Goal: Information Seeking & Learning: Learn about a topic

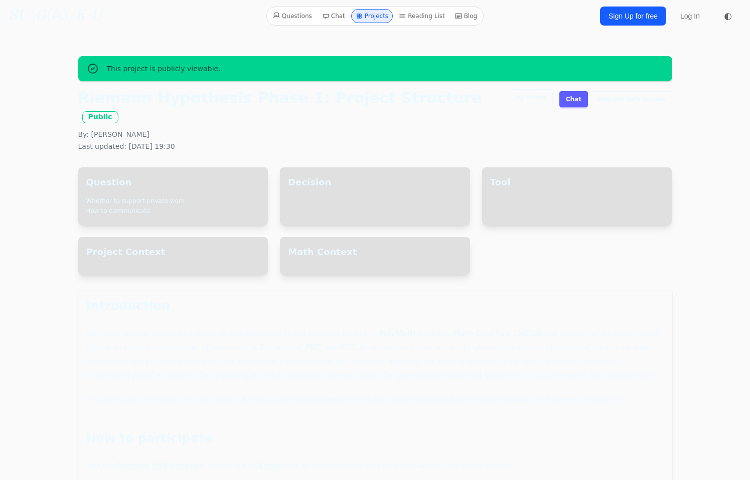
click at [310, 352] on p "We have begun to see examples of collaborative math projects including PolyMath…" at bounding box center [375, 355] width 578 height 56
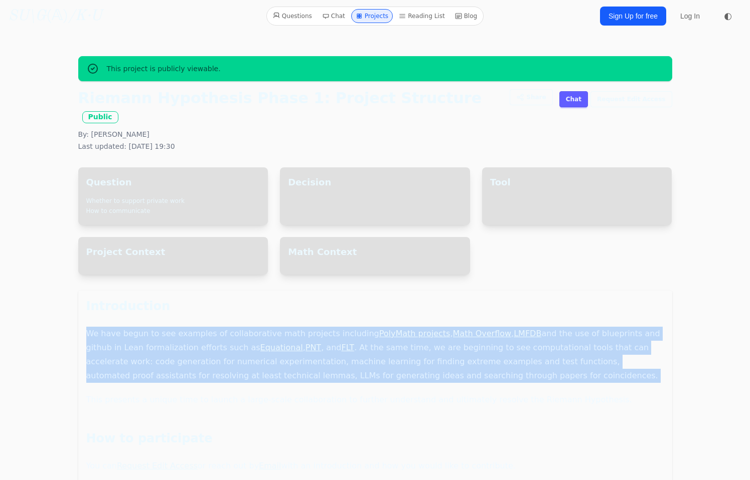
click at [310, 352] on p "We have begun to see examples of collaborative math projects including PolyMath…" at bounding box center [375, 355] width 578 height 56
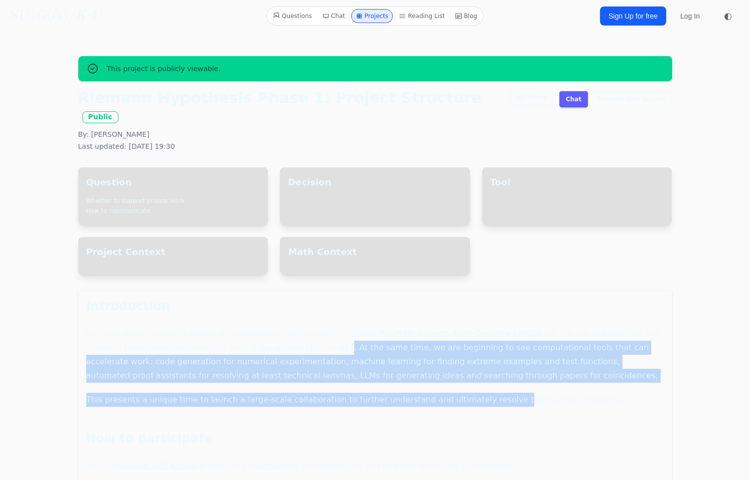
drag, startPoint x: 303, startPoint y: 326, endPoint x: 488, endPoint y: 388, distance: 195.1
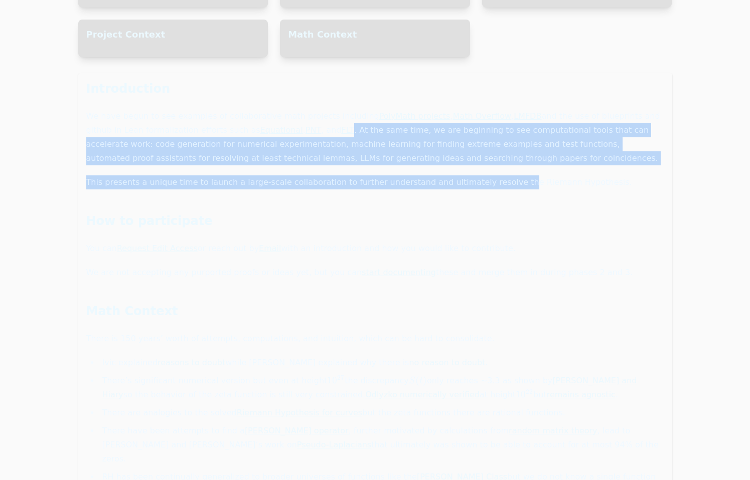
scroll to position [217, 0]
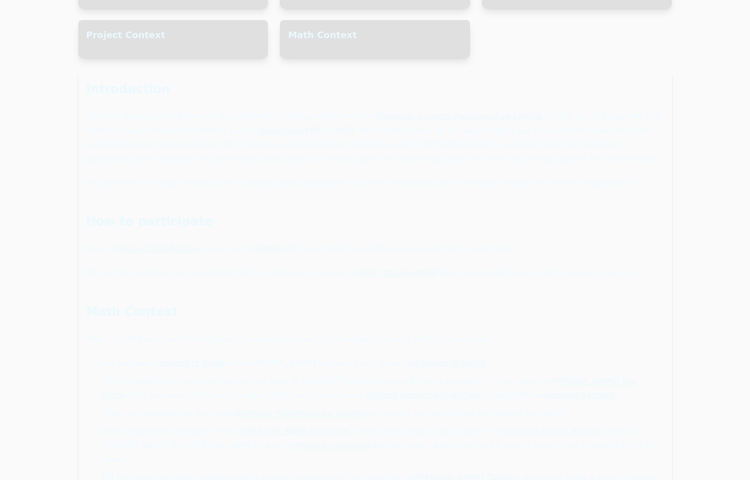
click at [103, 333] on p "There is 150 years’ worth of attempts, computations, and intuition, which can b…" at bounding box center [375, 340] width 578 height 14
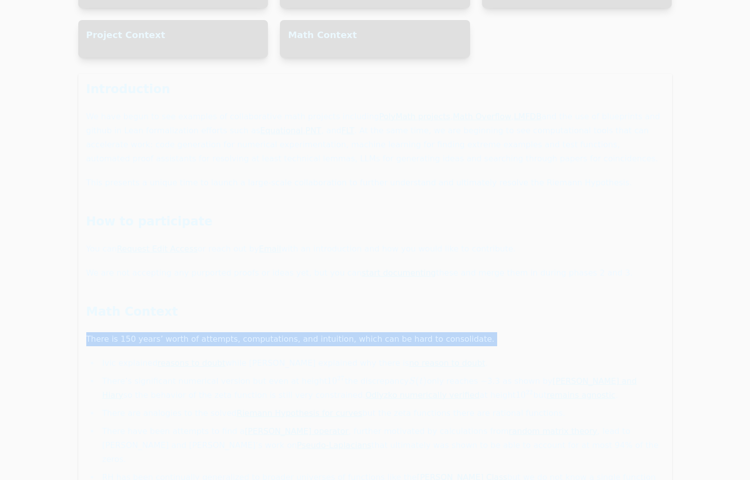
click at [128, 357] on li "[PERSON_NAME] explained reasons to doubt while [PERSON_NAME] explained why ther…" at bounding box center [381, 364] width 565 height 14
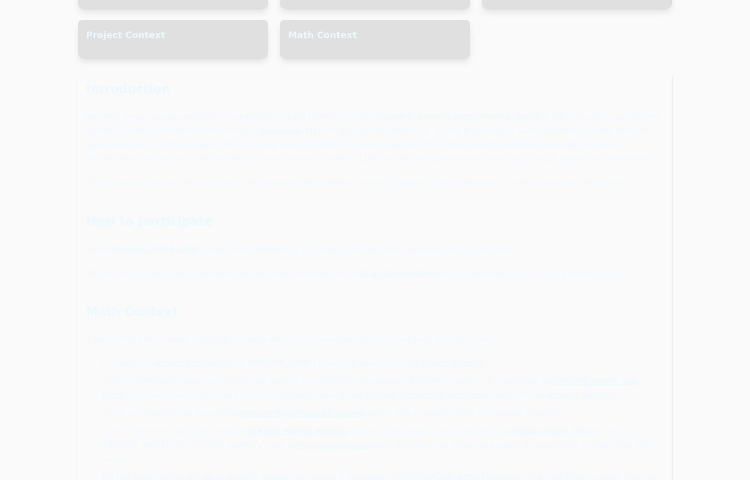
click at [128, 357] on li "[PERSON_NAME] explained reasons to doubt while [PERSON_NAME] explained why ther…" at bounding box center [381, 364] width 565 height 14
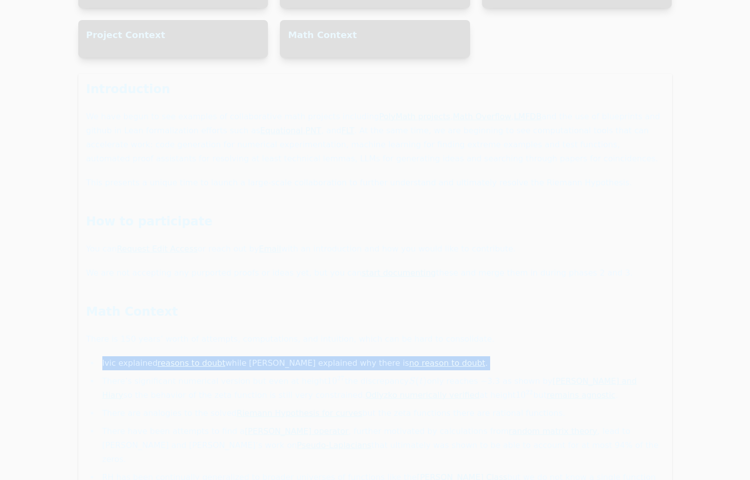
click at [109, 357] on li "[PERSON_NAME] explained reasons to doubt while [PERSON_NAME] explained why ther…" at bounding box center [381, 364] width 565 height 14
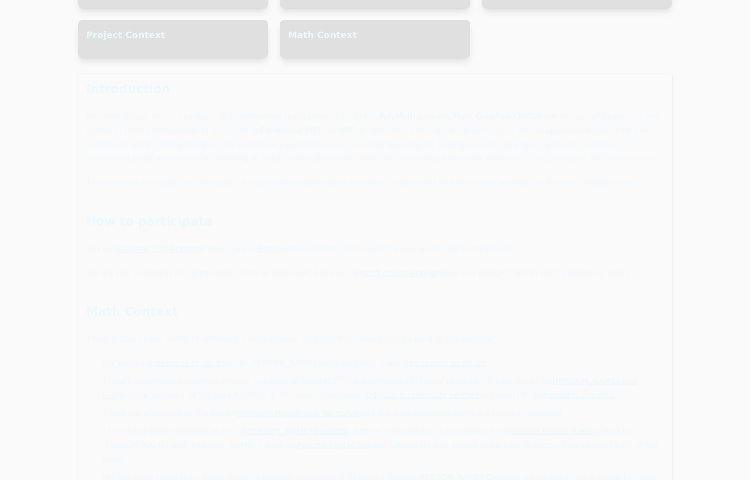
click at [109, 357] on li "[PERSON_NAME] explained reasons to doubt while [PERSON_NAME] explained why ther…" at bounding box center [381, 364] width 565 height 14
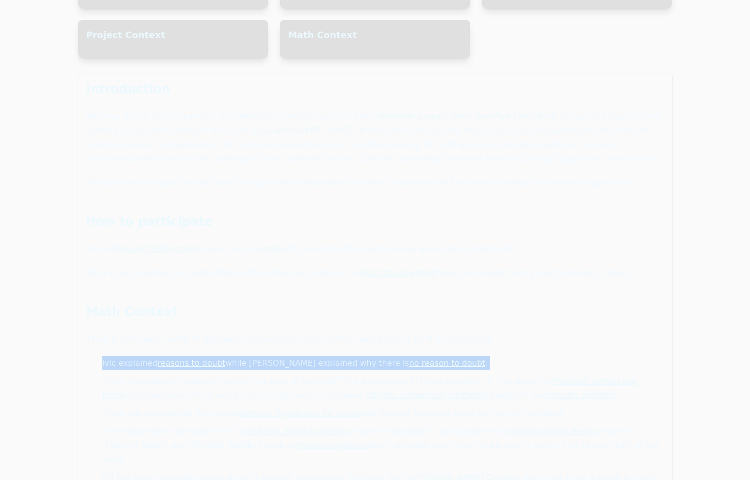
click at [116, 375] on li "There’s significant numerical version but even at height 10 27 10^{27} 1 0 27 t…" at bounding box center [381, 389] width 565 height 28
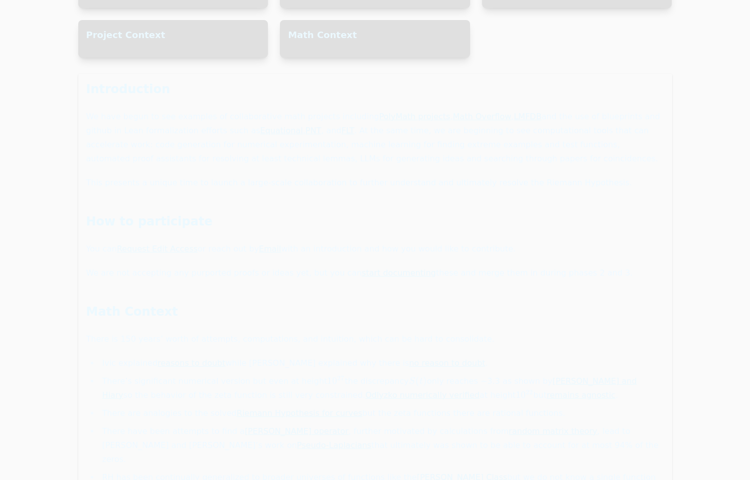
click at [116, 375] on li "There’s significant numerical version but even at height 10 27 10^{27} 1 0 27 t…" at bounding box center [381, 389] width 565 height 28
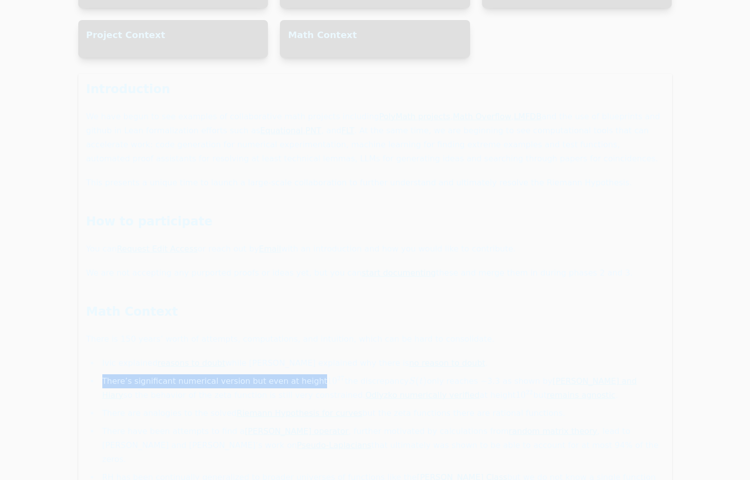
click at [116, 375] on li "There’s significant numerical version but even at height 10 27 10^{27} 1 0 27 t…" at bounding box center [381, 389] width 565 height 28
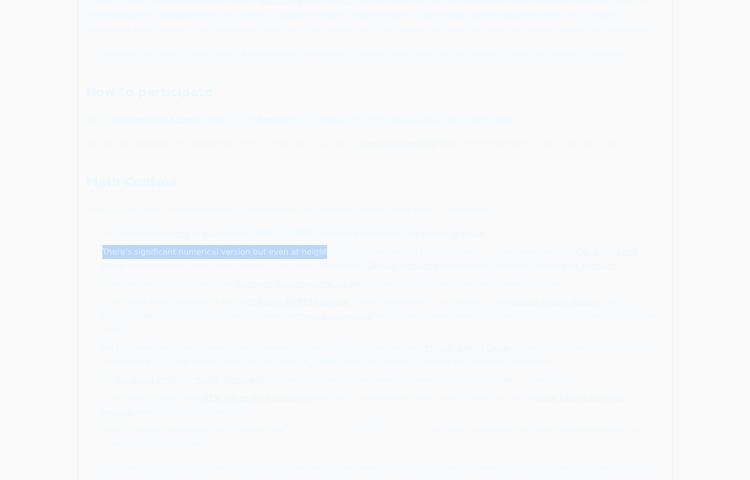
scroll to position [347, 0]
click at [136, 277] on li "There are analogies to the solved Riemann Hypothesis for curves but the zeta fu…" at bounding box center [381, 284] width 565 height 14
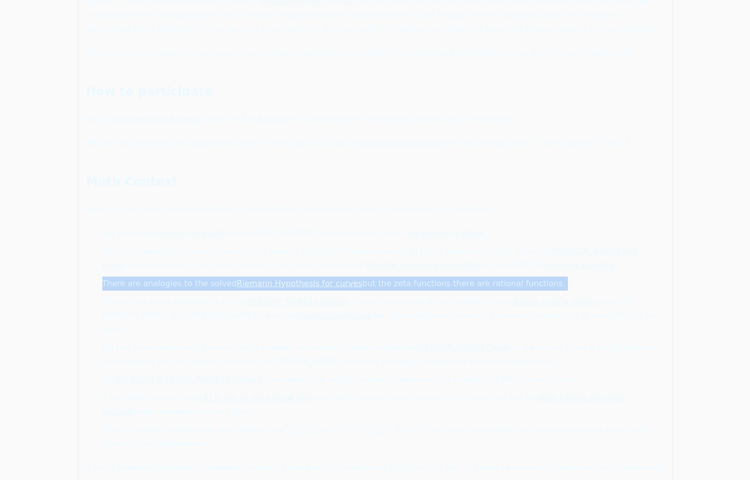
click at [136, 277] on li "There are analogies to the solved Riemann Hypothesis for curves but the zeta fu…" at bounding box center [381, 284] width 565 height 14
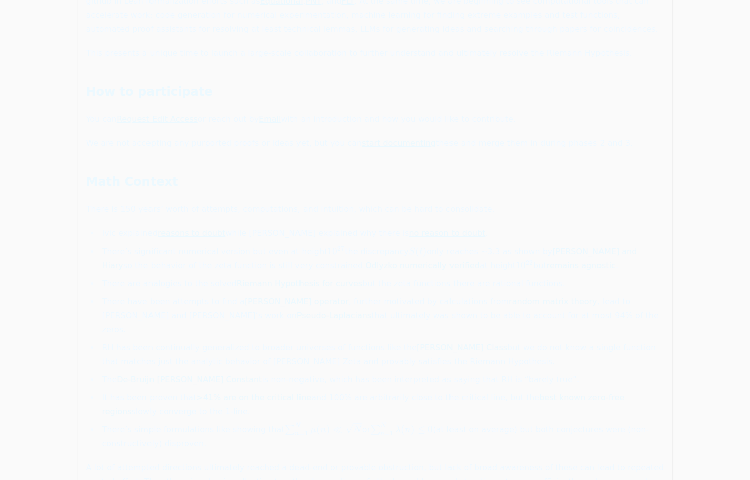
click at [136, 277] on li "There are analogies to the solved Riemann Hypothesis for curves but the zeta fu…" at bounding box center [381, 284] width 565 height 14
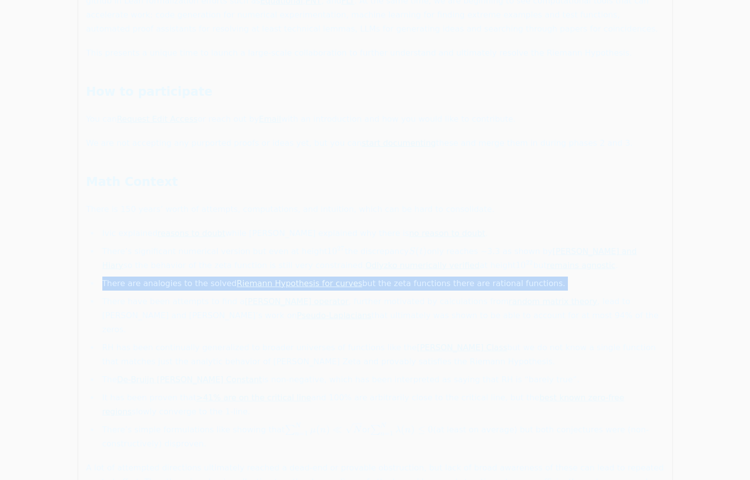
click at [123, 295] on li "There have been attempts to find a [PERSON_NAME] operator , further motivated b…" at bounding box center [381, 316] width 565 height 42
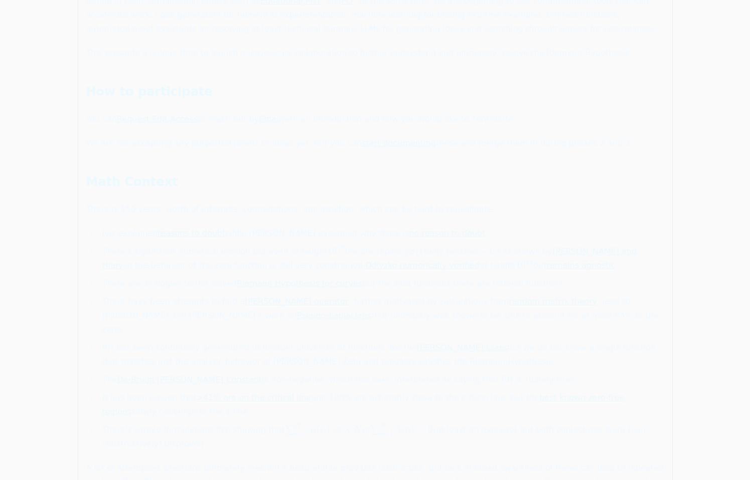
click at [123, 295] on li "There have been attempts to find a [PERSON_NAME] operator , further motivated b…" at bounding box center [381, 316] width 565 height 42
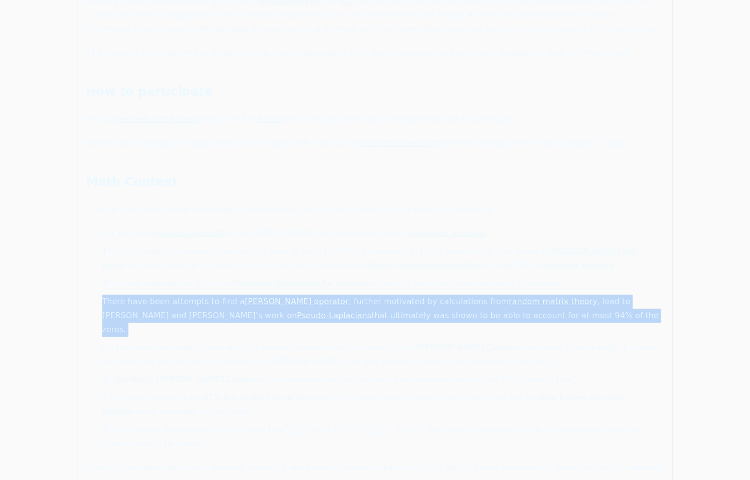
click at [115, 295] on li "There have been attempts to find a [PERSON_NAME] operator , further motivated b…" at bounding box center [381, 316] width 565 height 42
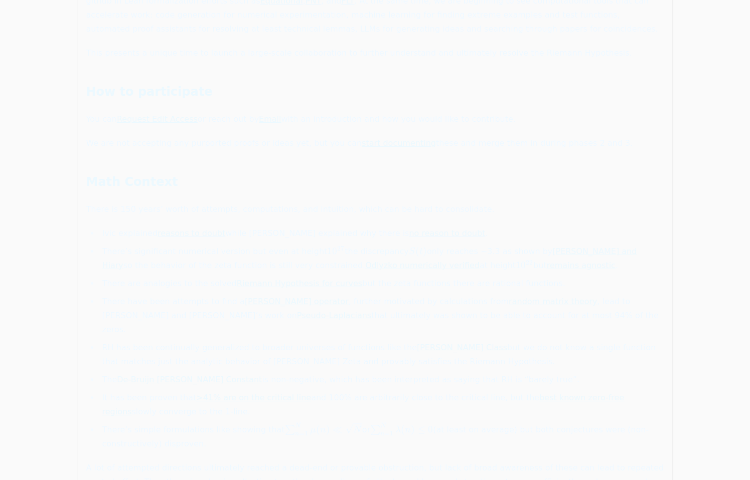
click at [115, 295] on li "There have been attempts to find a [PERSON_NAME] operator , further motivated b…" at bounding box center [381, 316] width 565 height 42
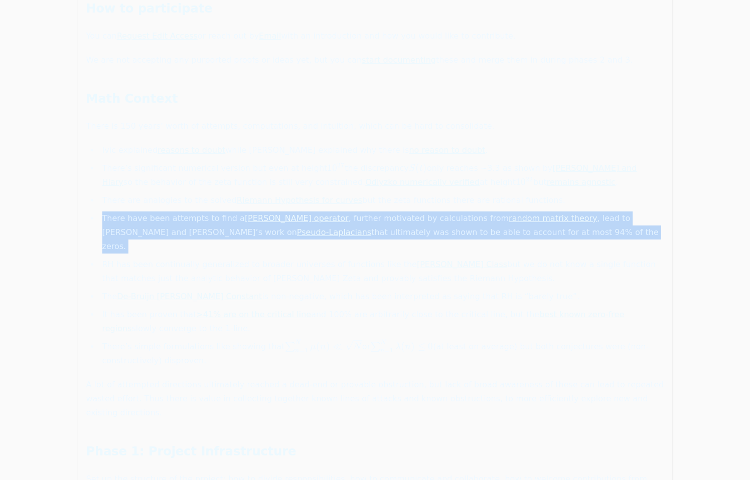
scroll to position [420, 0]
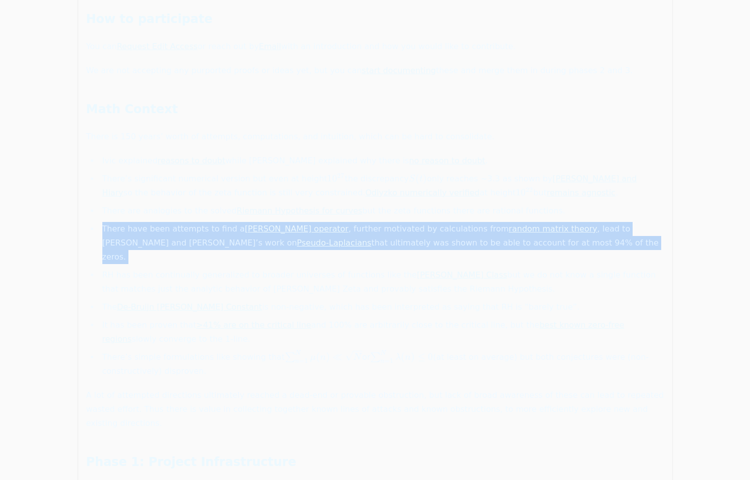
click at [113, 268] on li "RH has been continually generalized to broader universes of functions like the …" at bounding box center [381, 282] width 565 height 28
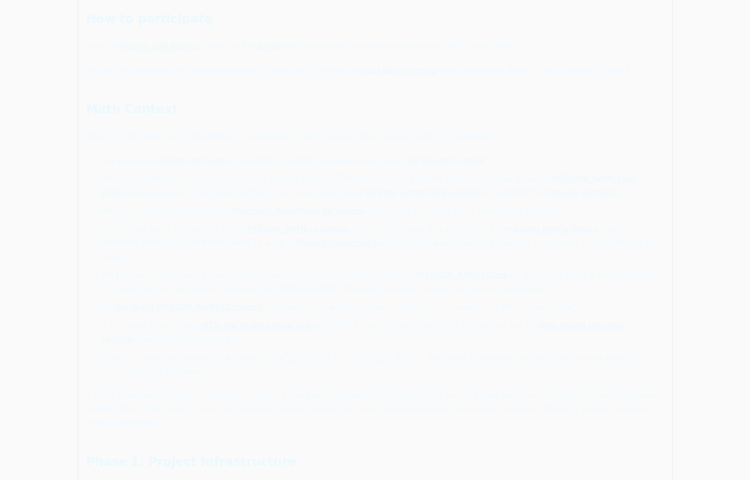
click at [113, 268] on li "RH has been continually generalized to broader universes of functions like the …" at bounding box center [381, 282] width 565 height 28
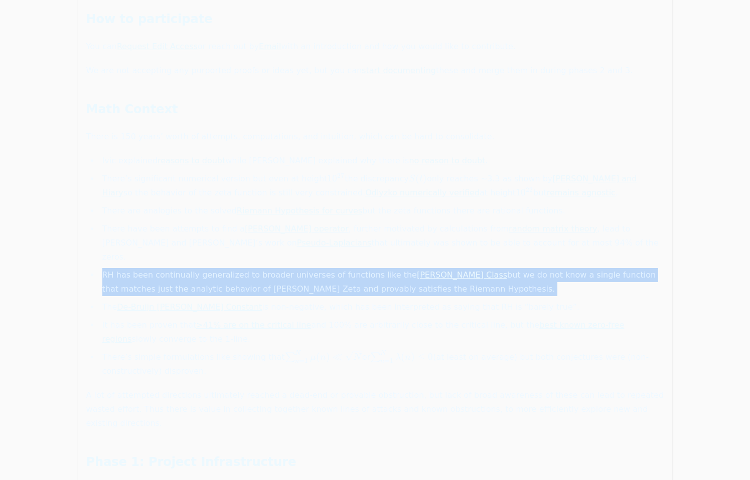
click at [124, 268] on li "RH has been continually generalized to broader universes of functions like the …" at bounding box center [381, 282] width 565 height 28
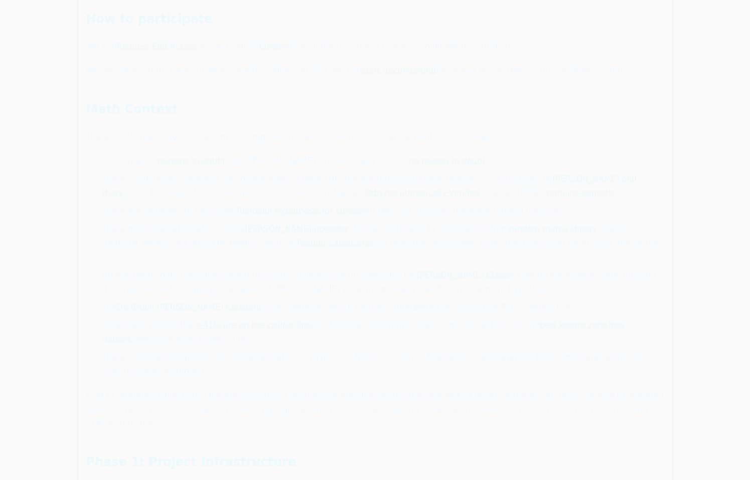
click at [124, 268] on li "RH has been continually generalized to broader universes of functions like the …" at bounding box center [381, 282] width 565 height 28
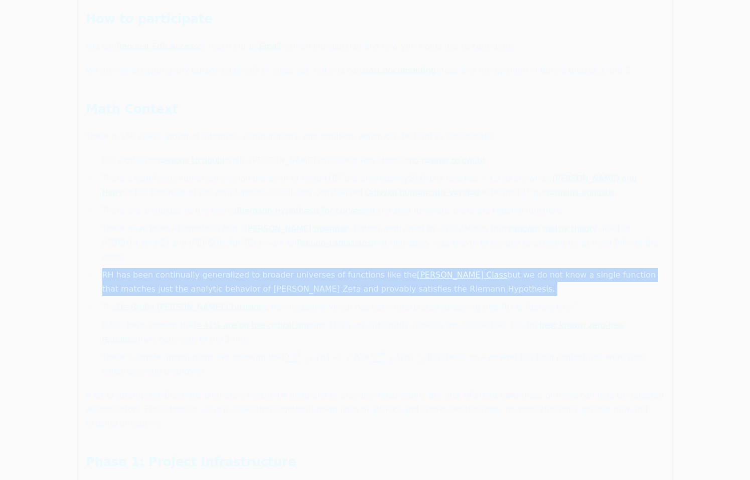
click at [124, 268] on li "RH has been continually generalized to broader universes of functions like the …" at bounding box center [381, 282] width 565 height 28
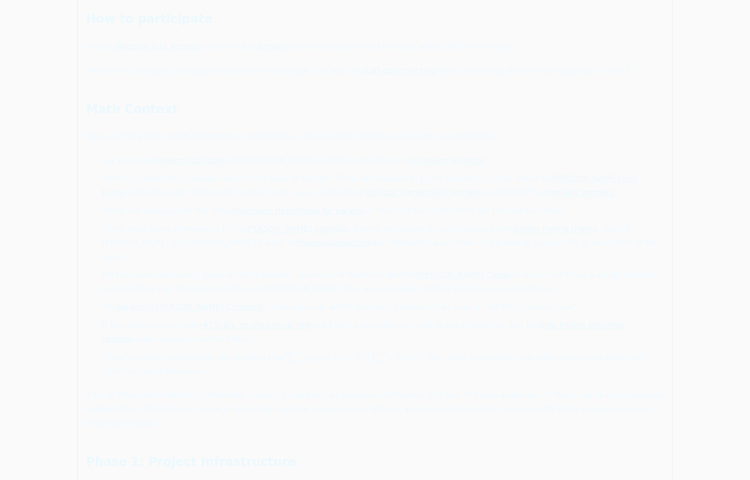
click at [124, 268] on li "RH has been continually generalized to broader universes of functions like the …" at bounding box center [381, 282] width 565 height 28
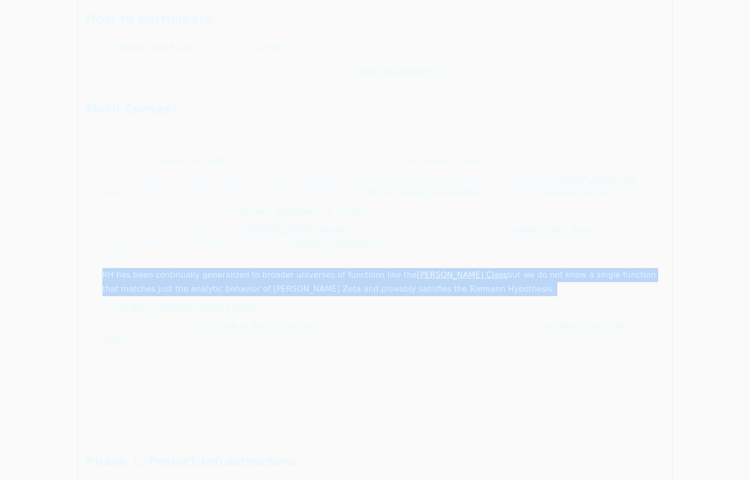
click at [344, 300] on li "The De-Bruijn [PERSON_NAME] Constant is non-negative, which has been interprete…" at bounding box center [381, 307] width 565 height 14
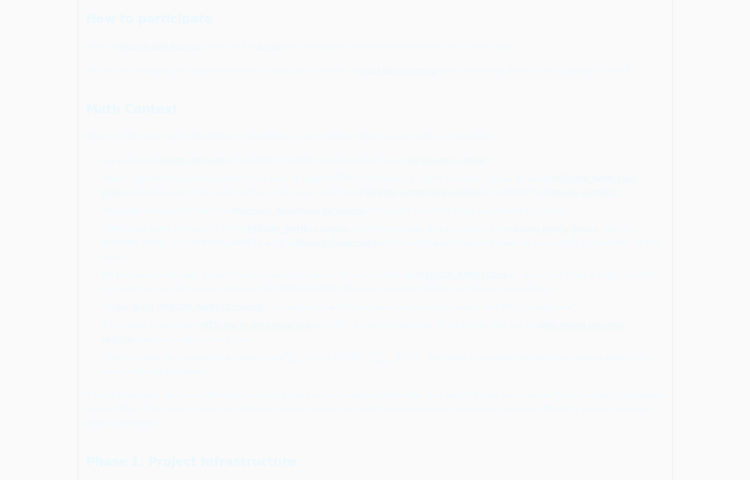
click at [344, 300] on li "The De-Bruijn [PERSON_NAME] Constant is non-negative, which has been interprete…" at bounding box center [381, 307] width 565 height 14
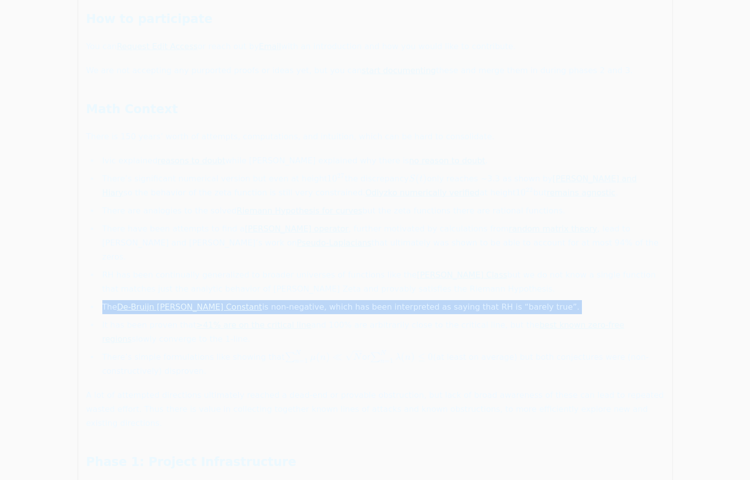
click at [344, 300] on li "The De-Bruijn [PERSON_NAME] Constant is non-negative, which has been interprete…" at bounding box center [381, 307] width 565 height 14
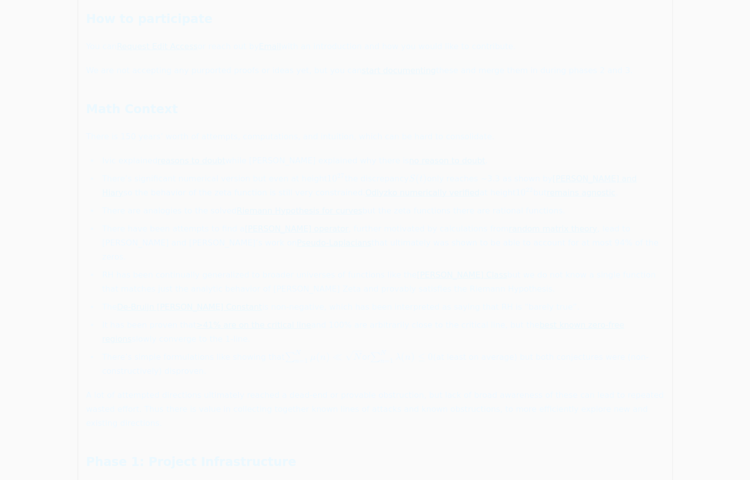
click at [344, 300] on li "The De-Bruijn [PERSON_NAME] Constant is non-negative, which has been interprete…" at bounding box center [381, 307] width 565 height 14
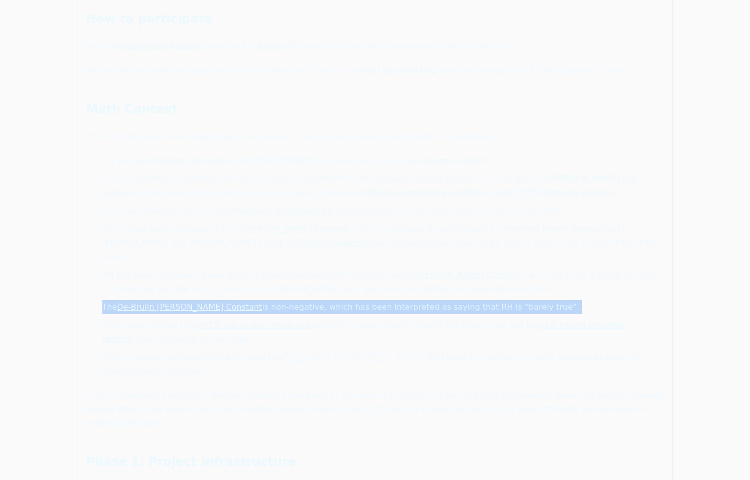
click at [144, 318] on li "It has been proven that >41% are on the critical line and 100% are arbitrarily …" at bounding box center [381, 332] width 565 height 28
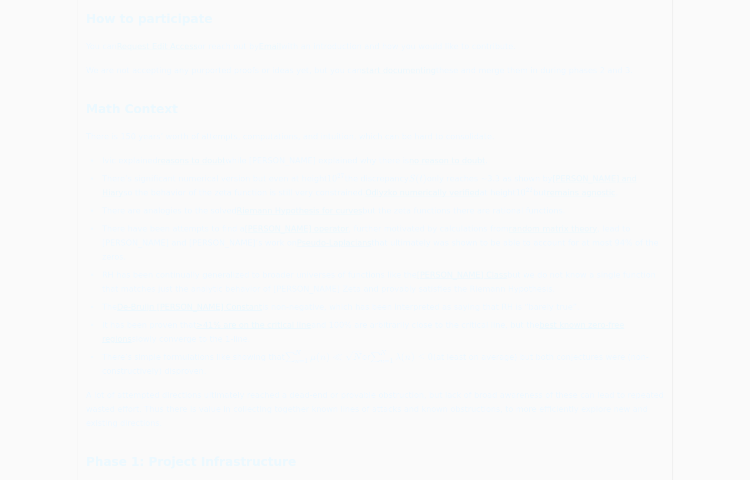
click at [144, 318] on li "It has been proven that >41% are on the critical line and 100% are arbitrarily …" at bounding box center [381, 332] width 565 height 28
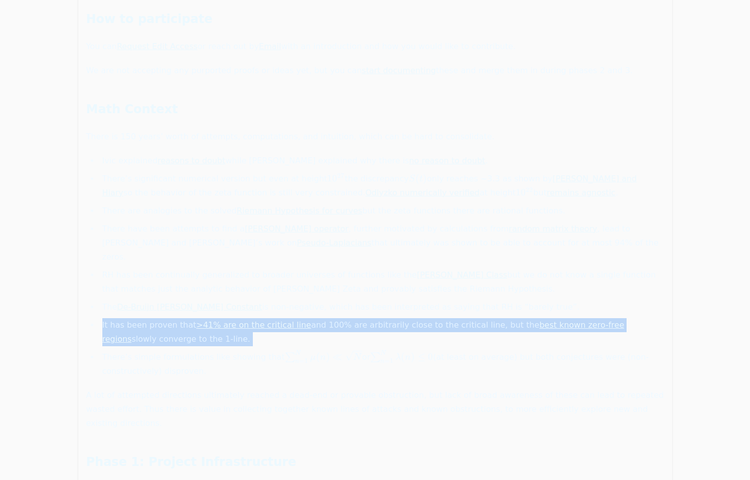
click at [155, 351] on li "There’s simple formulations like showing that ∑ n = 1 N μ ( n ) ≪ N \sum_{n=1}^…" at bounding box center [381, 365] width 565 height 28
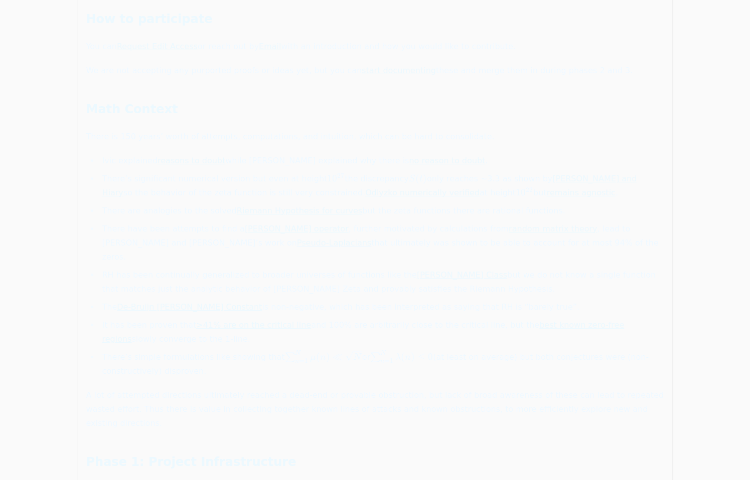
click at [155, 351] on li "There’s simple formulations like showing that ∑ n = 1 N μ ( n ) ≪ N \sum_{n=1}^…" at bounding box center [381, 365] width 565 height 28
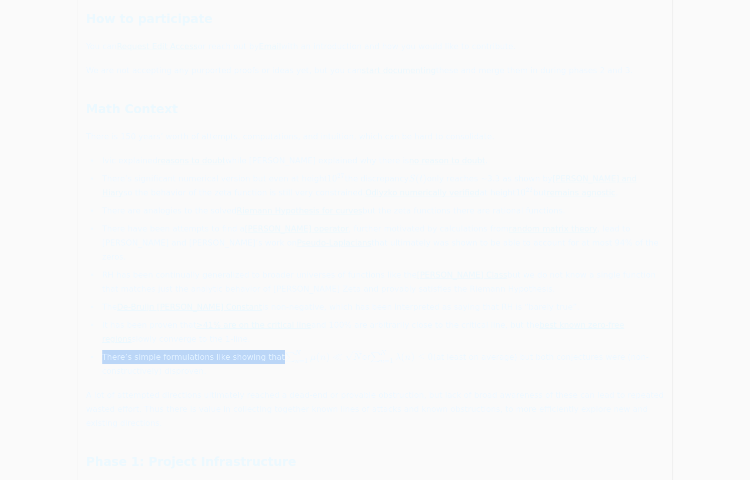
click at [190, 351] on li "There’s simple formulations like showing that ∑ n = 1 N μ ( n ) ≪ N \sum_{n=1}^…" at bounding box center [381, 365] width 565 height 28
click at [152, 351] on li "There’s simple formulations like showing that ∑ n = 1 N μ ( n ) ≪ N \sum_{n=1}^…" at bounding box center [381, 365] width 565 height 28
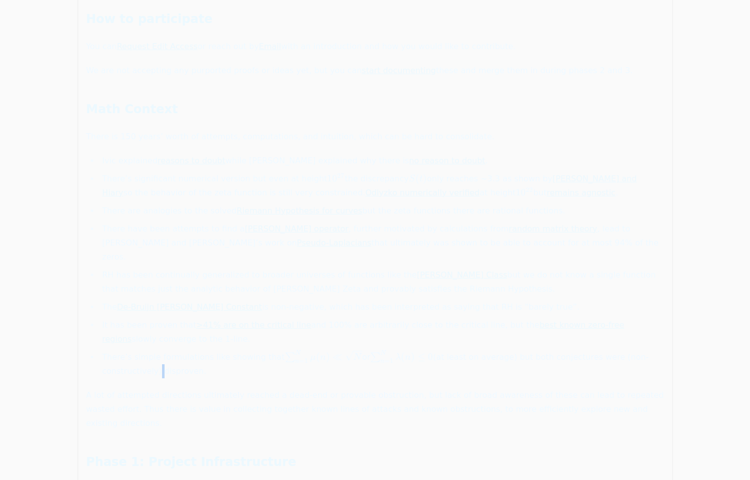
click at [152, 351] on li "There’s simple formulations like showing that ∑ n = 1 N μ ( n ) ≪ N \sum_{n=1}^…" at bounding box center [381, 365] width 565 height 28
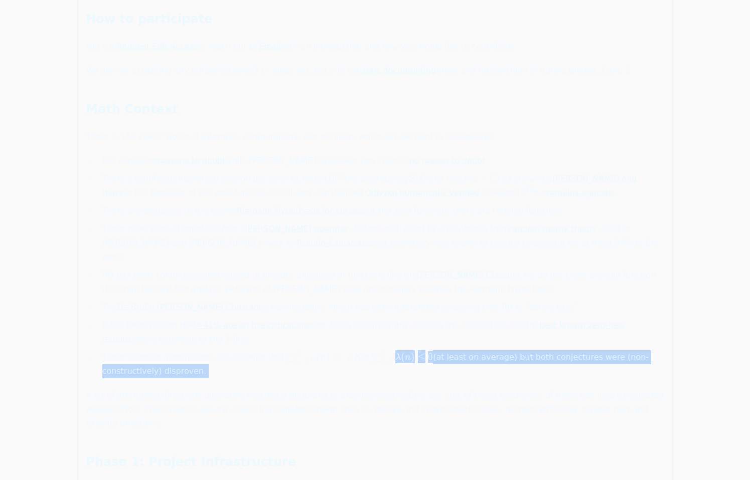
click at [140, 351] on li "There’s simple formulations like showing that ∑ n = 1 N μ ( n ) ≪ N \sum_{n=1}^…" at bounding box center [381, 365] width 565 height 28
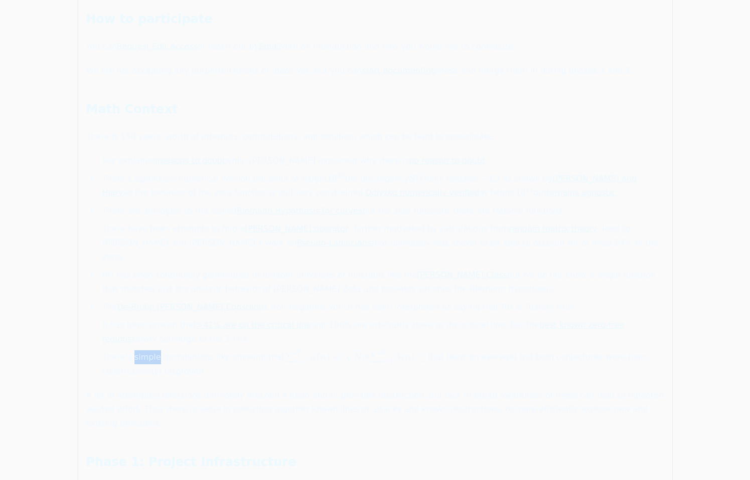
click at [140, 351] on li "There’s simple formulations like showing that ∑ n = 1 N μ ( n ) ≪ N \sum_{n=1}^…" at bounding box center [381, 365] width 565 height 28
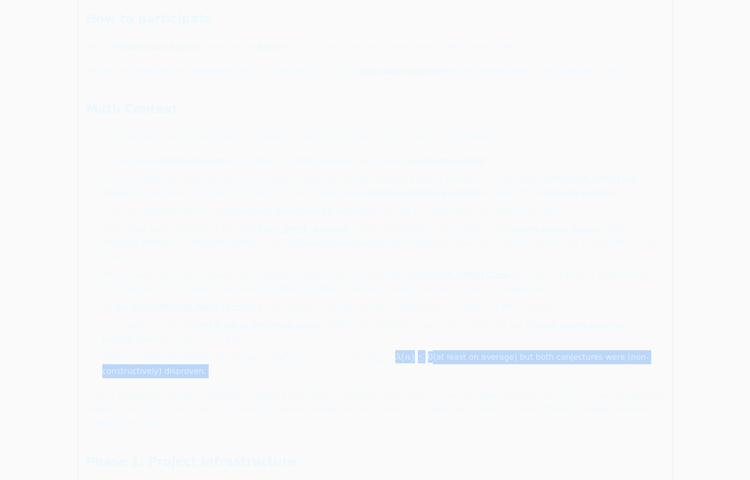
click at [141, 389] on p "A lot of attempted directions ultimately reached a dead-end or provable obstruc…" at bounding box center [375, 410] width 578 height 42
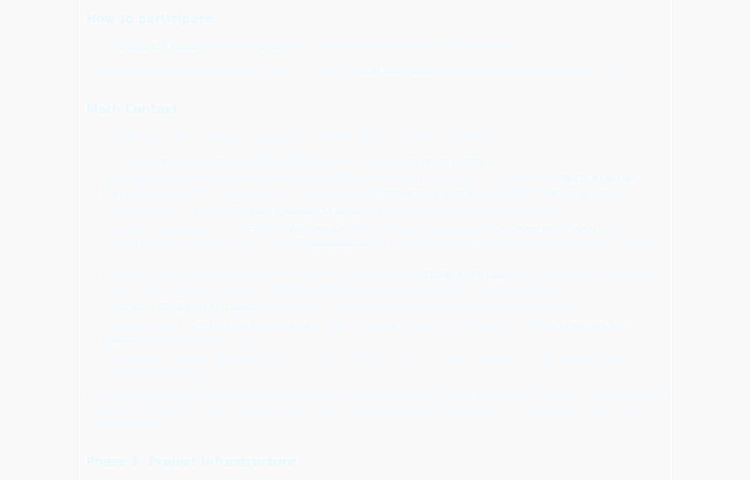
click at [141, 389] on p "A lot of attempted directions ultimately reached a dead-end or provable obstruc…" at bounding box center [375, 410] width 578 height 42
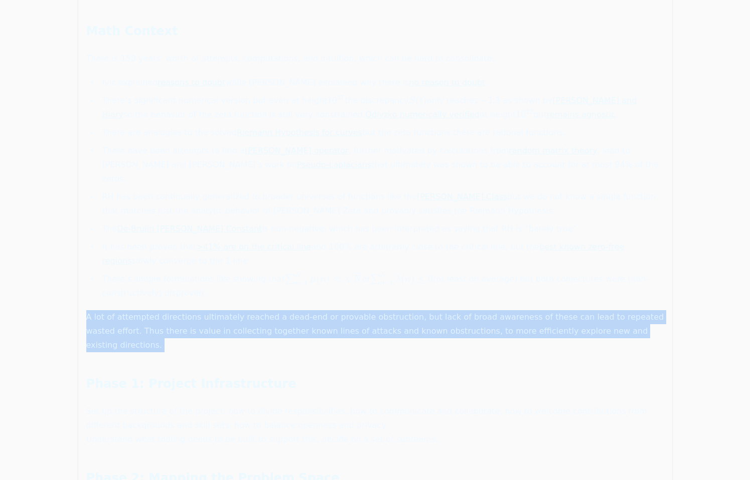
scroll to position [500, 0]
click at [111, 308] on p "A lot of attempted directions ultimately reached a dead-end or provable obstruc…" at bounding box center [375, 329] width 578 height 42
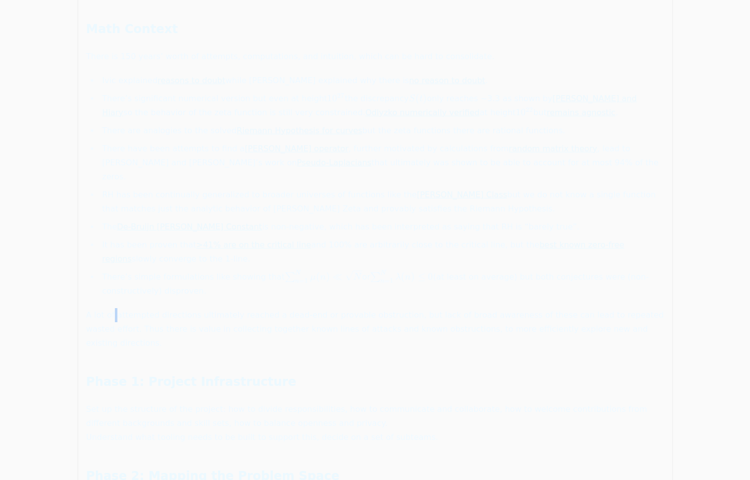
click at [111, 308] on p "A lot of attempted directions ultimately reached a dead-end or provable obstruc…" at bounding box center [375, 329] width 578 height 42
